Goal: Navigation & Orientation: Find specific page/section

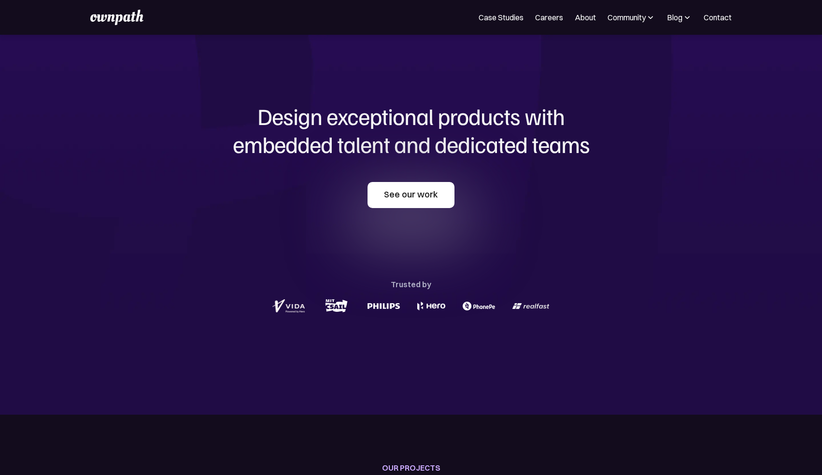
click at [419, 201] on link "See our work" at bounding box center [411, 195] width 87 height 26
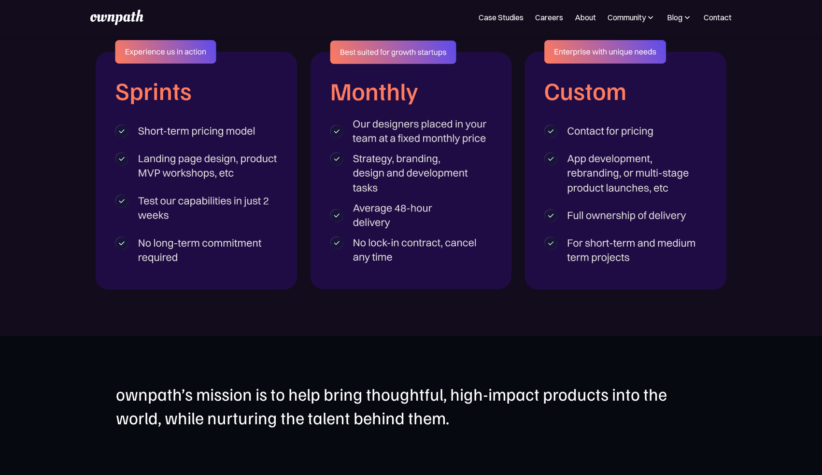
scroll to position [1649, 0]
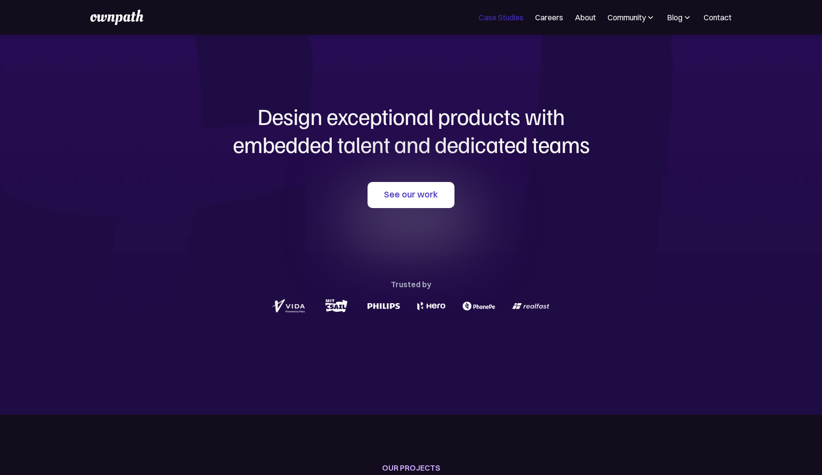
click at [515, 18] on link "Case Studies" at bounding box center [501, 18] width 45 height 12
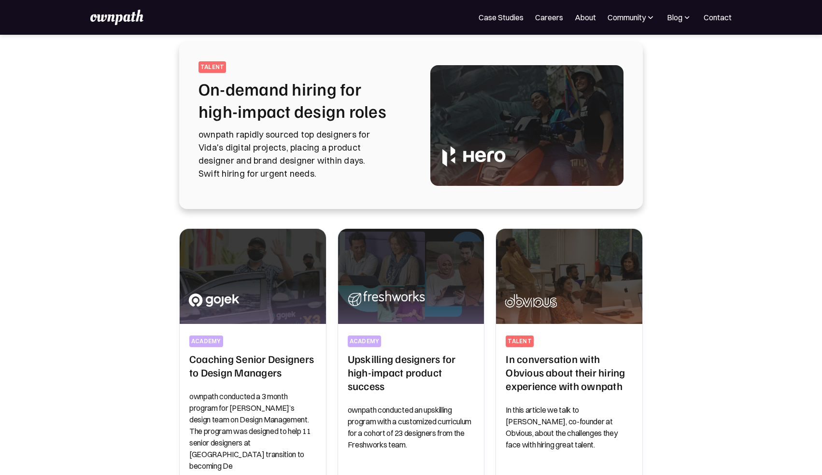
scroll to position [59, 0]
